Goal: Entertainment & Leisure: Consume media (video, audio)

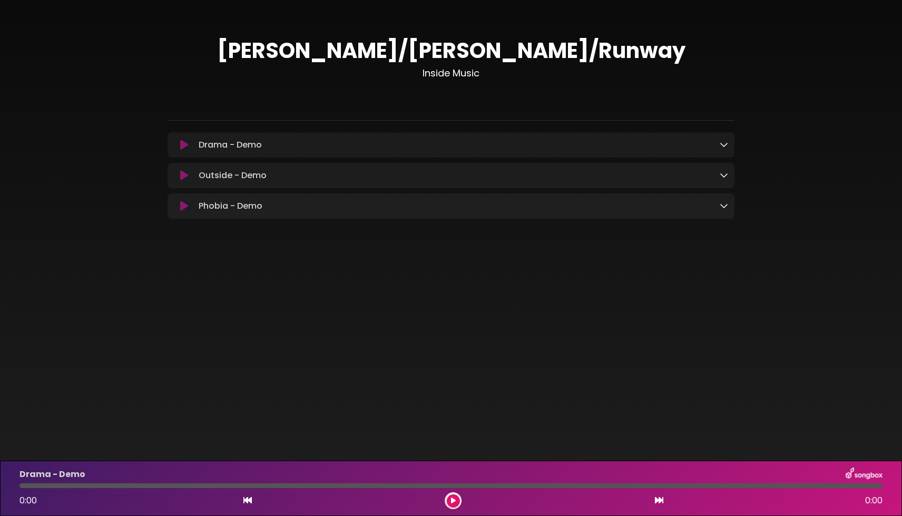
click at [452, 496] on button at bounding box center [453, 500] width 13 height 13
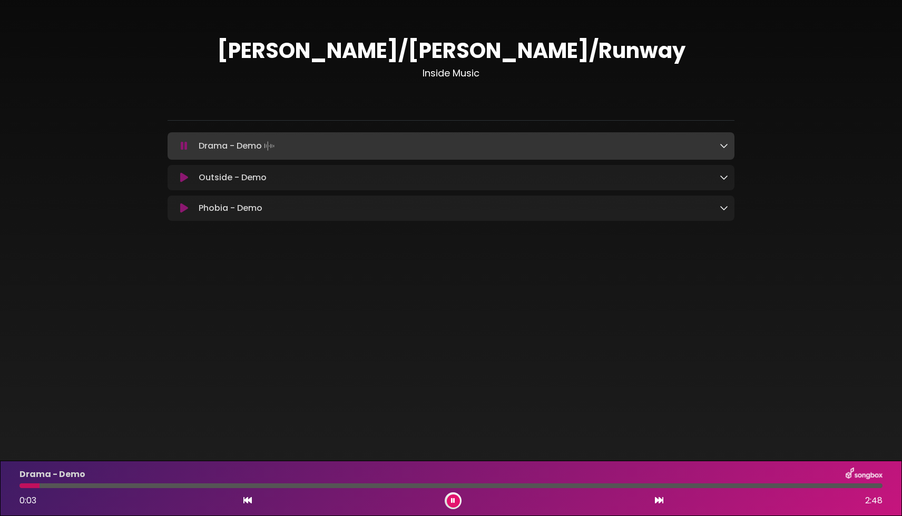
click at [725, 147] on icon at bounding box center [724, 145] width 8 height 8
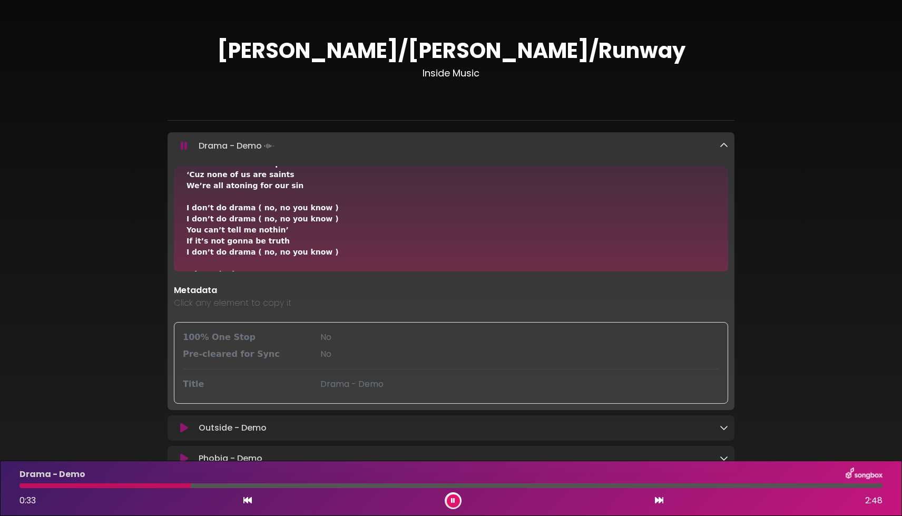
scroll to position [135, 0]
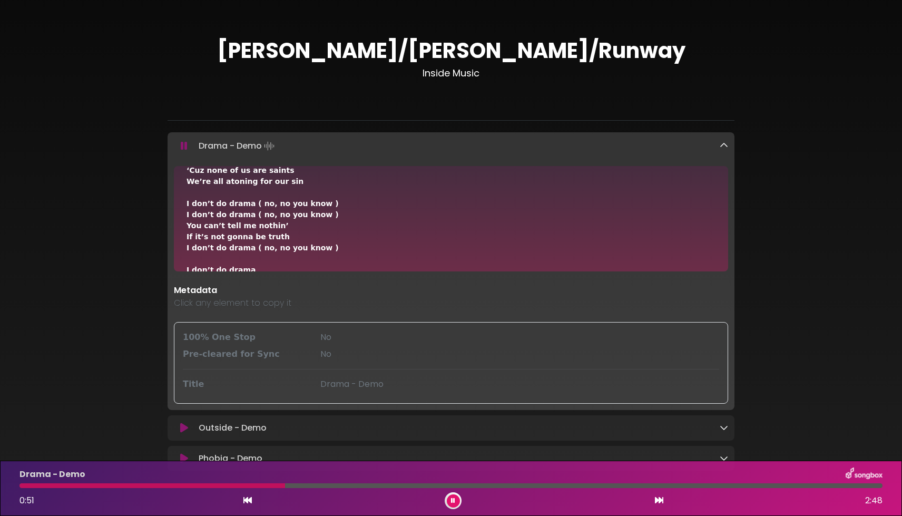
click at [271, 484] on div at bounding box center [450, 485] width 863 height 5
click at [260, 483] on div at bounding box center [147, 485] width 257 height 5
click at [247, 484] on div at bounding box center [143, 485] width 248 height 5
click at [454, 499] on icon at bounding box center [453, 500] width 4 height 6
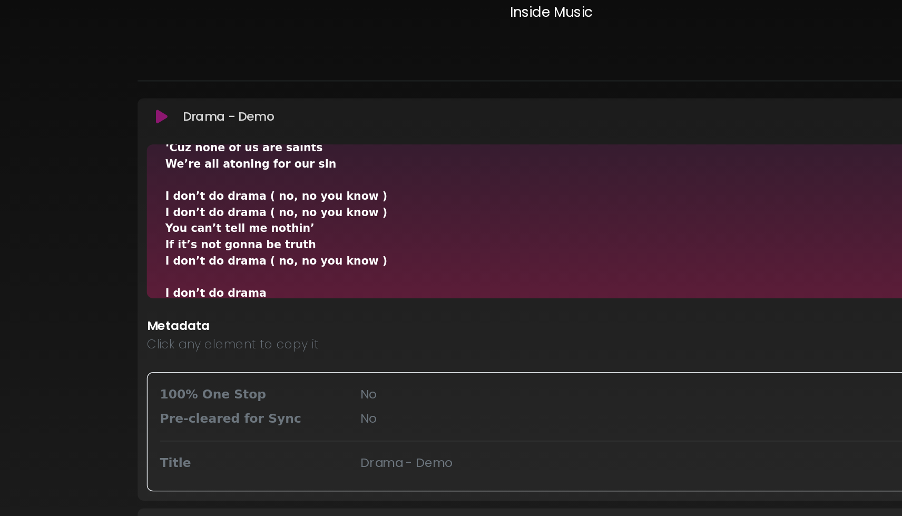
scroll to position [156, 0]
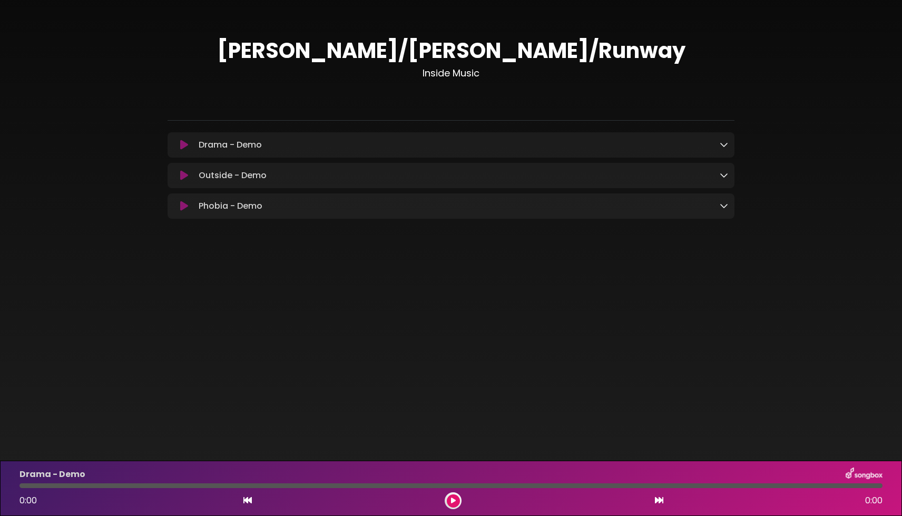
click at [724, 210] on icon at bounding box center [724, 205] width 8 height 8
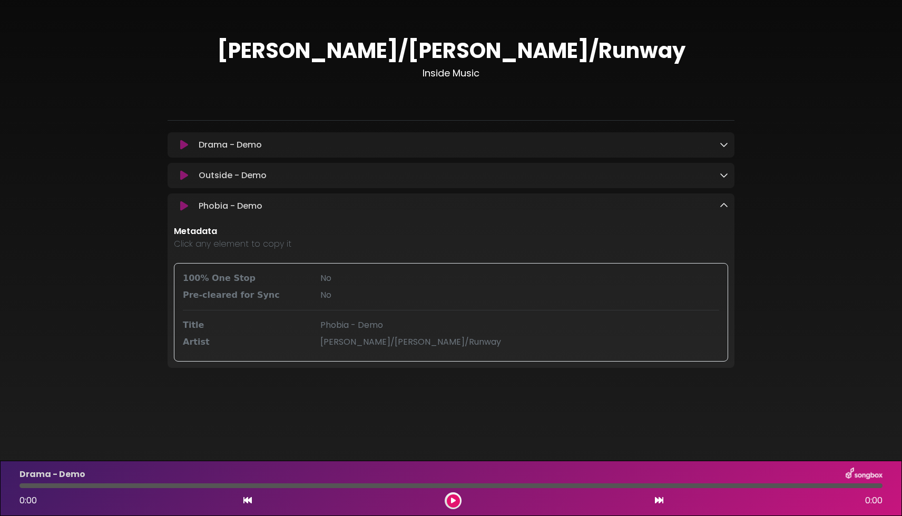
click at [724, 210] on icon at bounding box center [724, 205] width 8 height 8
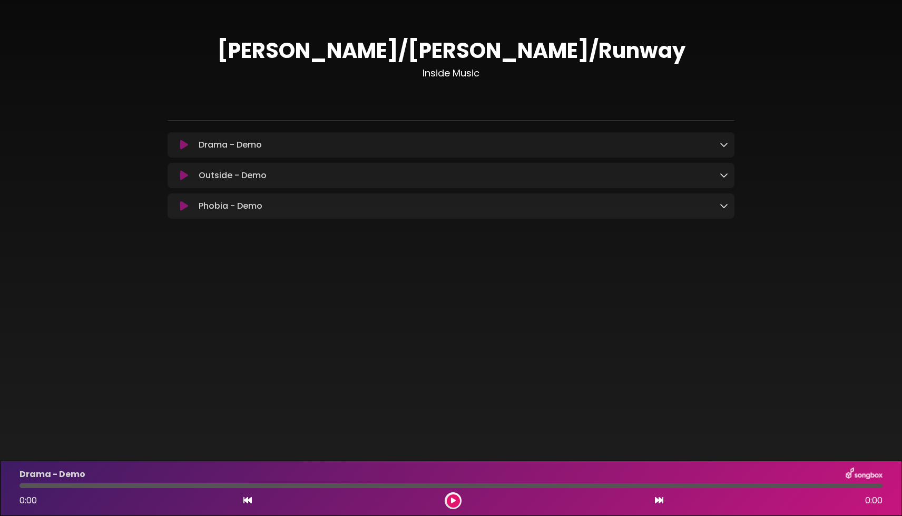
click at [726, 179] on icon at bounding box center [724, 175] width 8 height 8
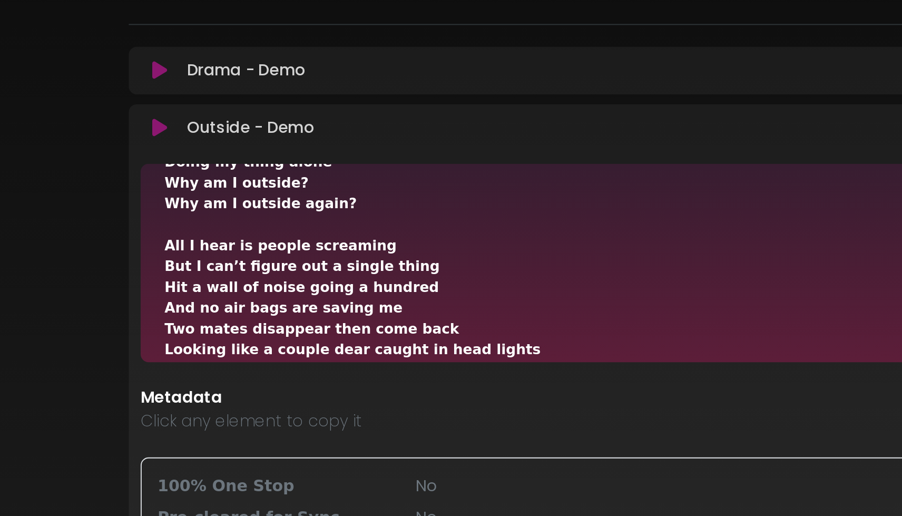
scroll to position [230, 0]
